Goal: Information Seeking & Learning: Learn about a topic

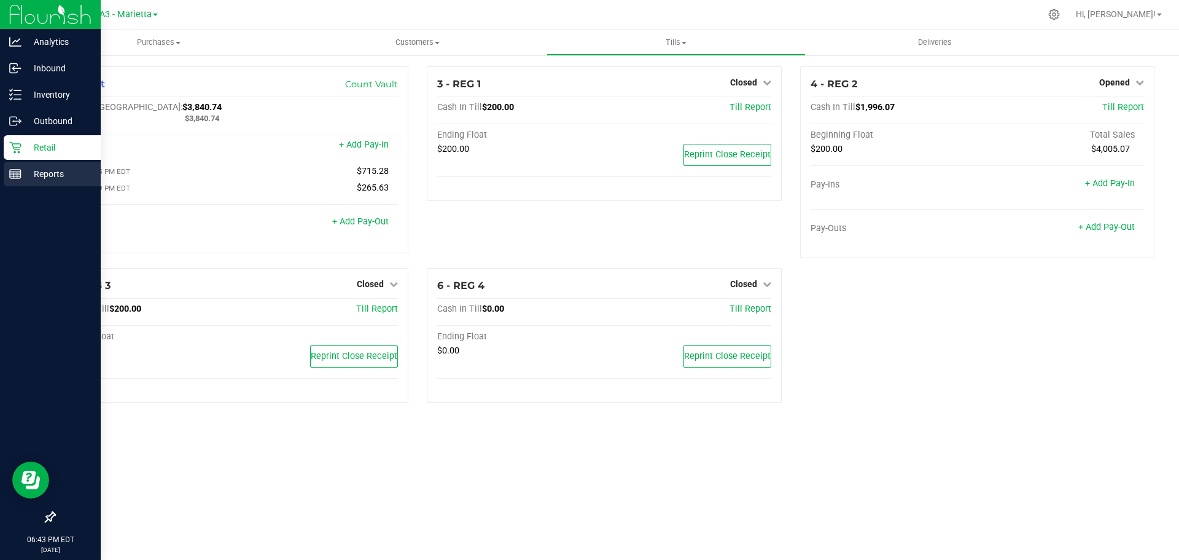
click at [52, 170] on p "Reports" at bounding box center [58, 173] width 74 height 15
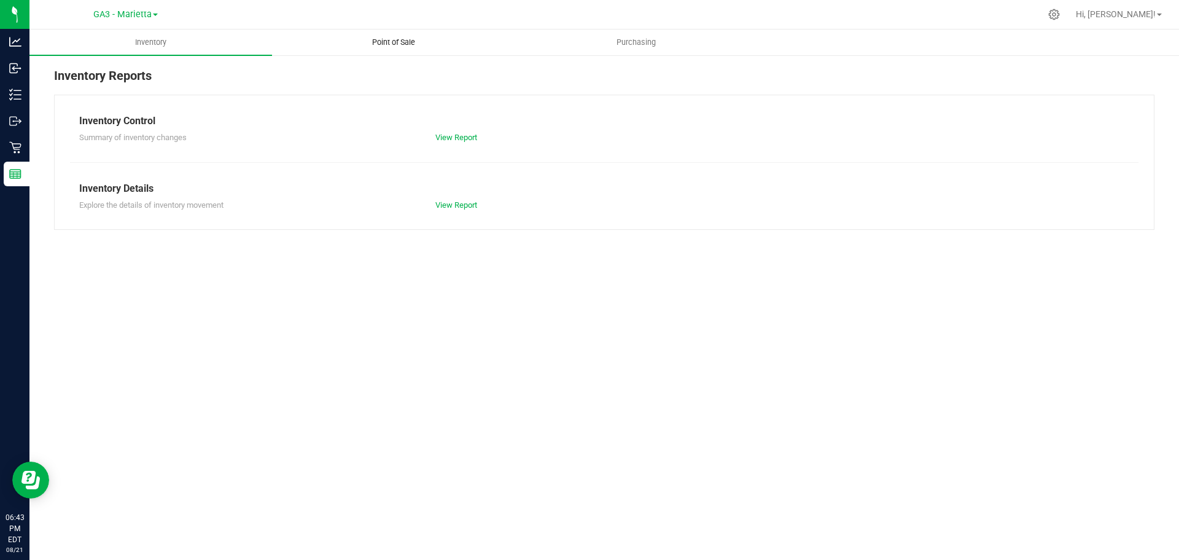
click at [399, 49] on uib-tab-heading "Point of Sale" at bounding box center [393, 42] width 241 height 25
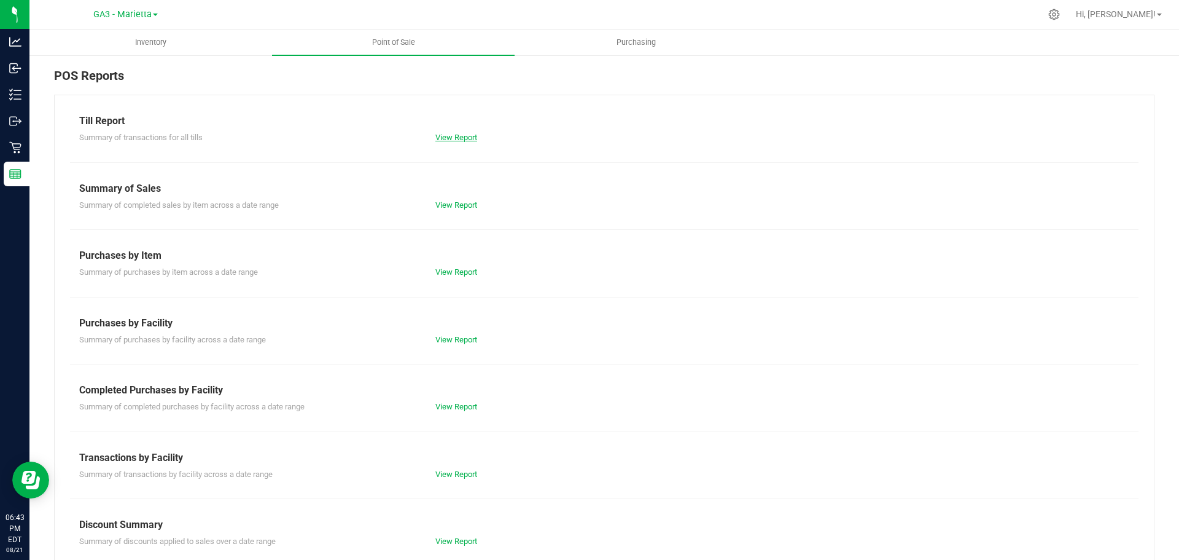
click at [460, 136] on link "View Report" at bounding box center [457, 137] width 42 height 9
